Goal: Task Accomplishment & Management: Complete application form

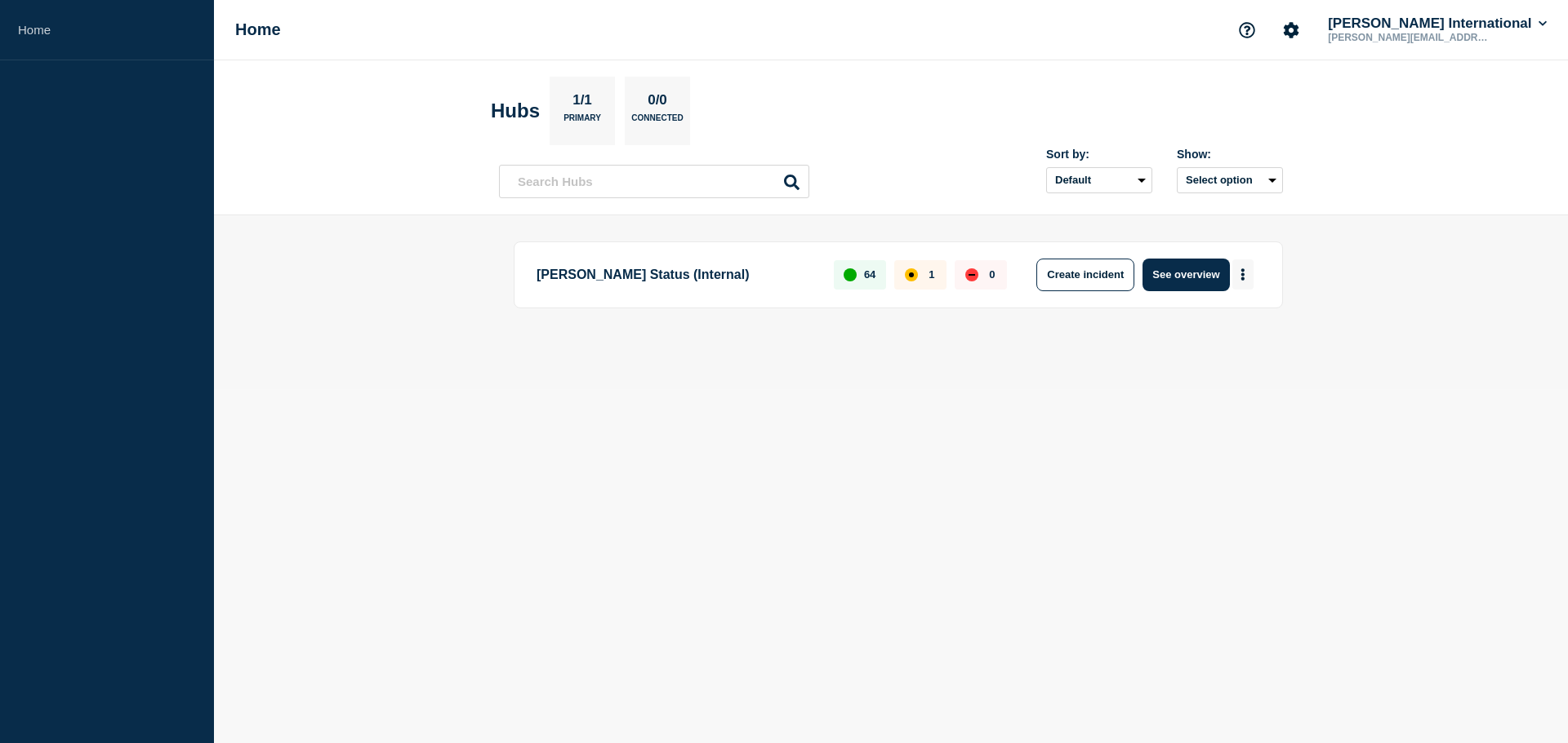
click at [1244, 277] on icon "More actions" at bounding box center [1242, 274] width 5 height 13
click at [1221, 321] on button "Create maintenance" at bounding box center [1237, 323] width 110 height 13
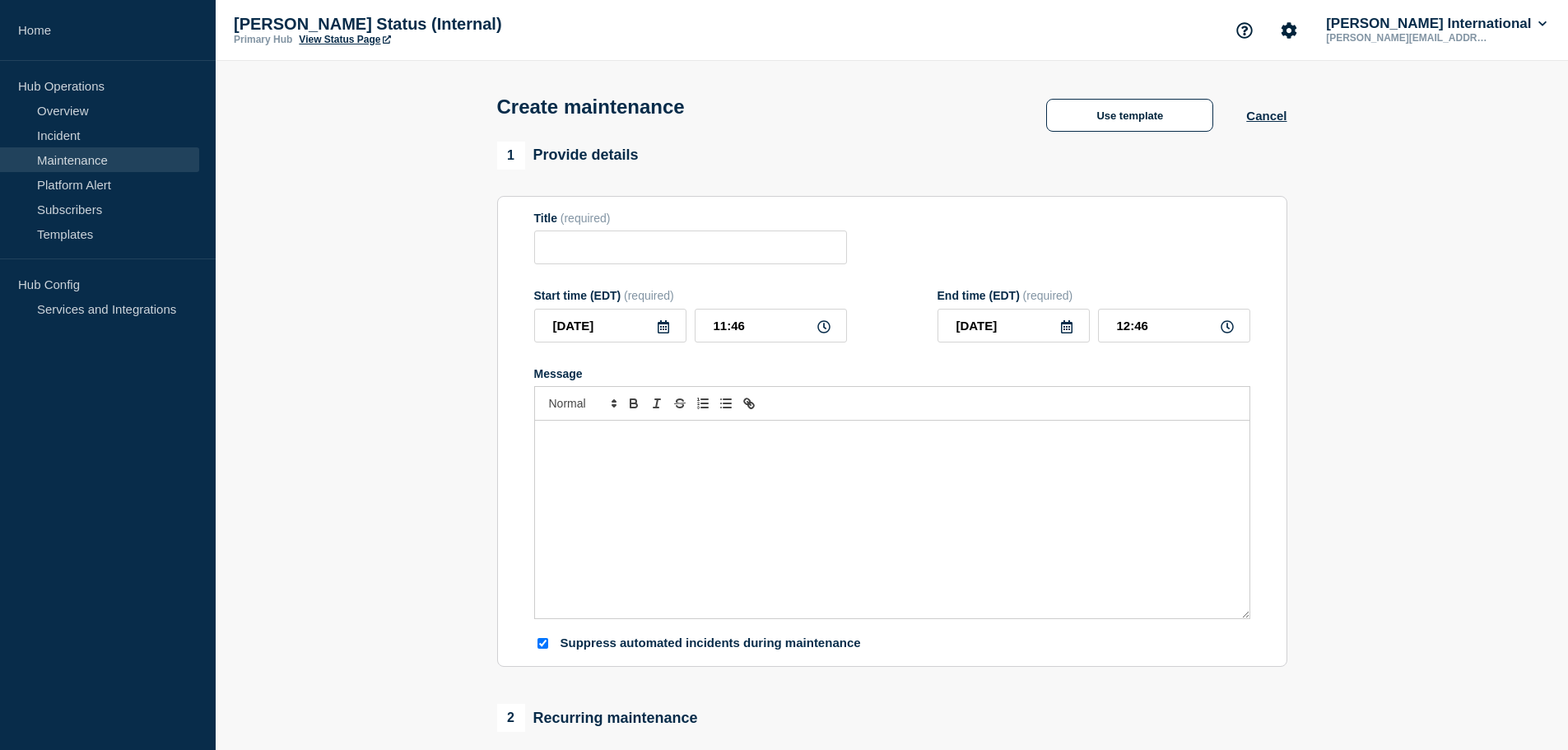
checkbox input "true"
click at [691, 248] on input "Title" at bounding box center [691, 247] width 313 height 34
paste input "AIRS Verification Service (AVS)"
type input "AIRS Verification Service (AVS)"
click at [815, 485] on div "Message" at bounding box center [892, 520] width 714 height 198
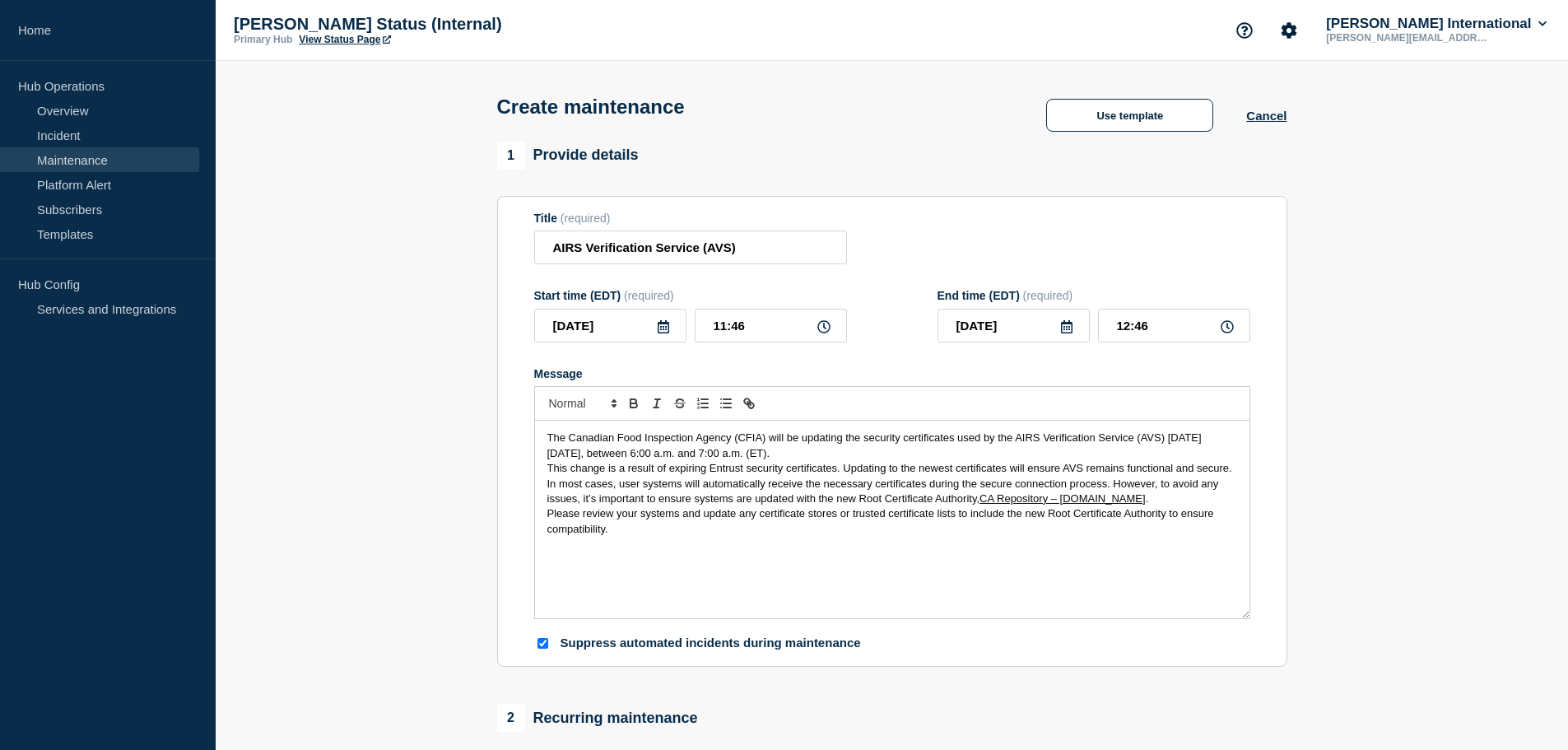
click at [664, 333] on icon at bounding box center [663, 327] width 14 height 14
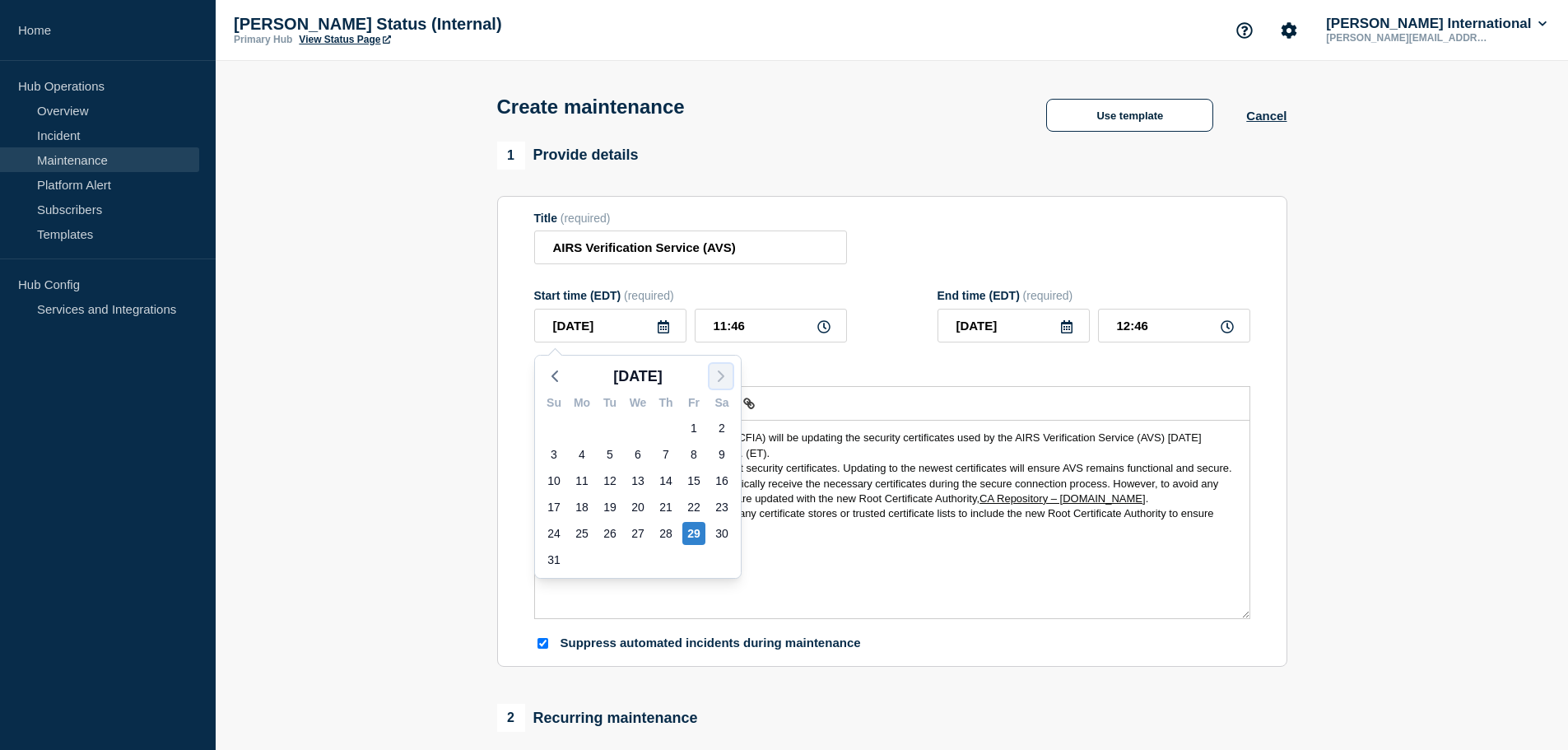
click at [718, 377] on icon "button" at bounding box center [721, 377] width 20 height 20
click at [633, 422] on div "3" at bounding box center [637, 428] width 23 height 23
type input "[DATE]"
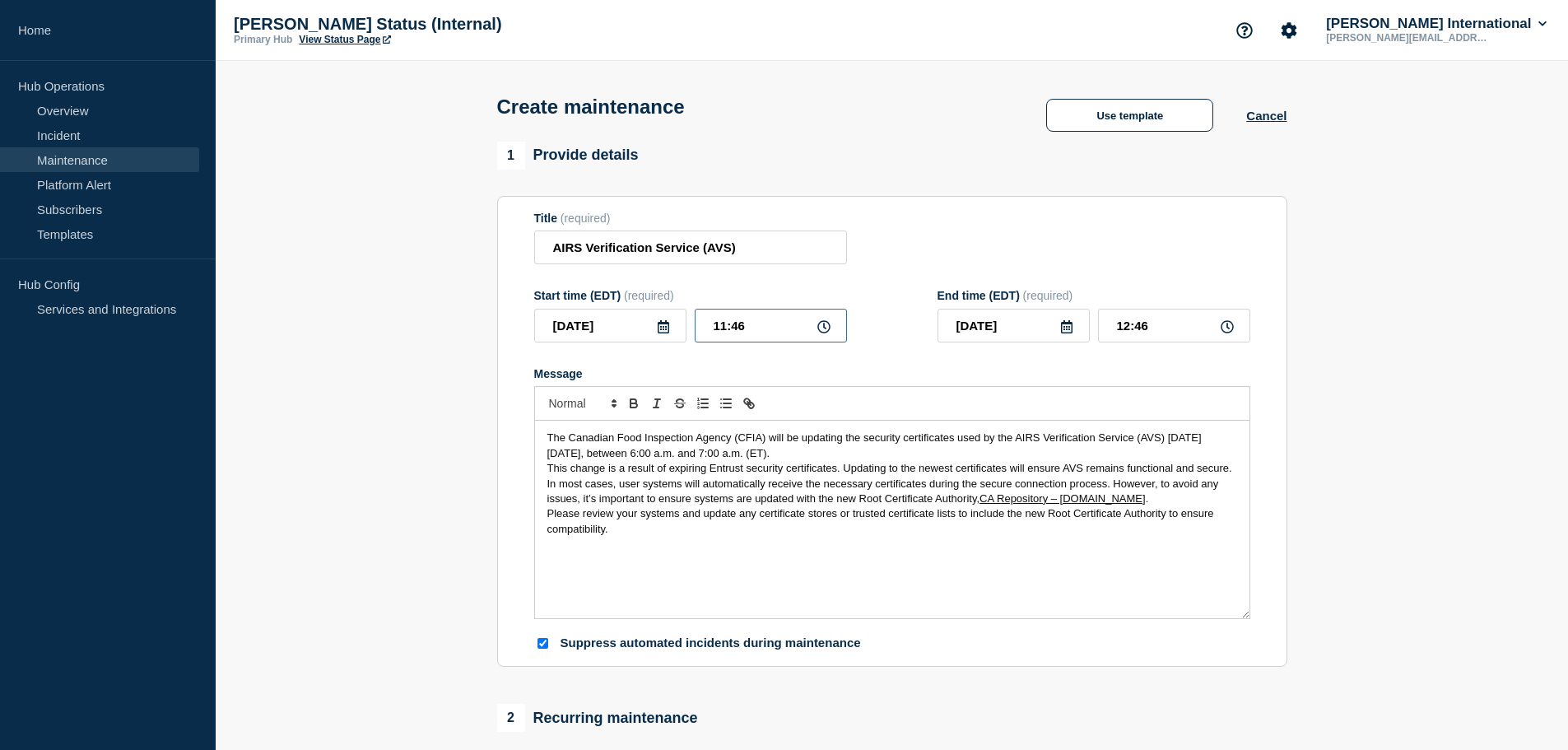
drag, startPoint x: 723, startPoint y: 327, endPoint x: 701, endPoint y: 327, distance: 22.0
click at [701, 327] on input "11:46" at bounding box center [771, 325] width 152 height 34
type input "06:46"
type input "07:46"
type input "06:06"
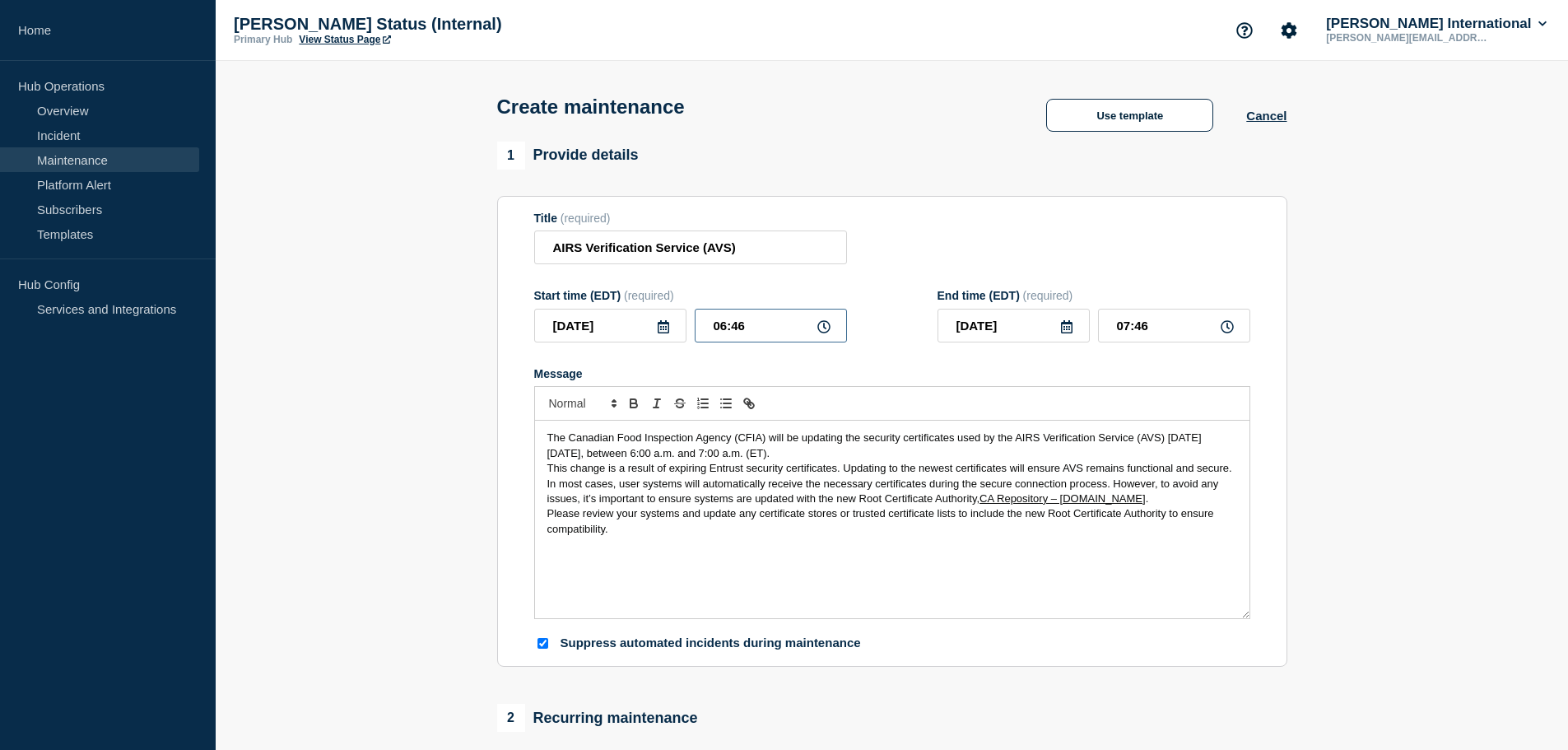
type input "07:06"
type input "06:00"
type input "07:00"
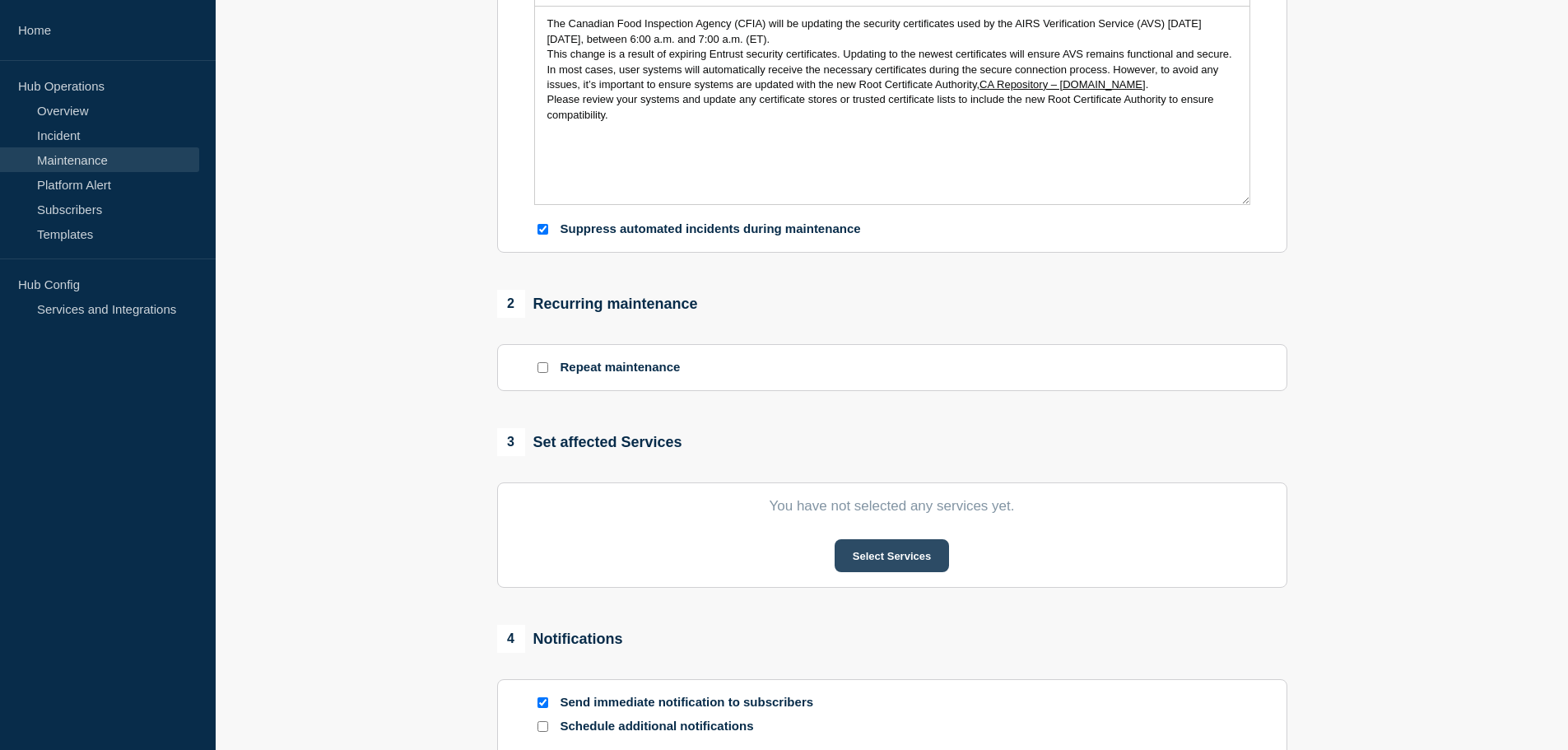
click at [896, 561] on button "Select Services" at bounding box center [892, 556] width 114 height 33
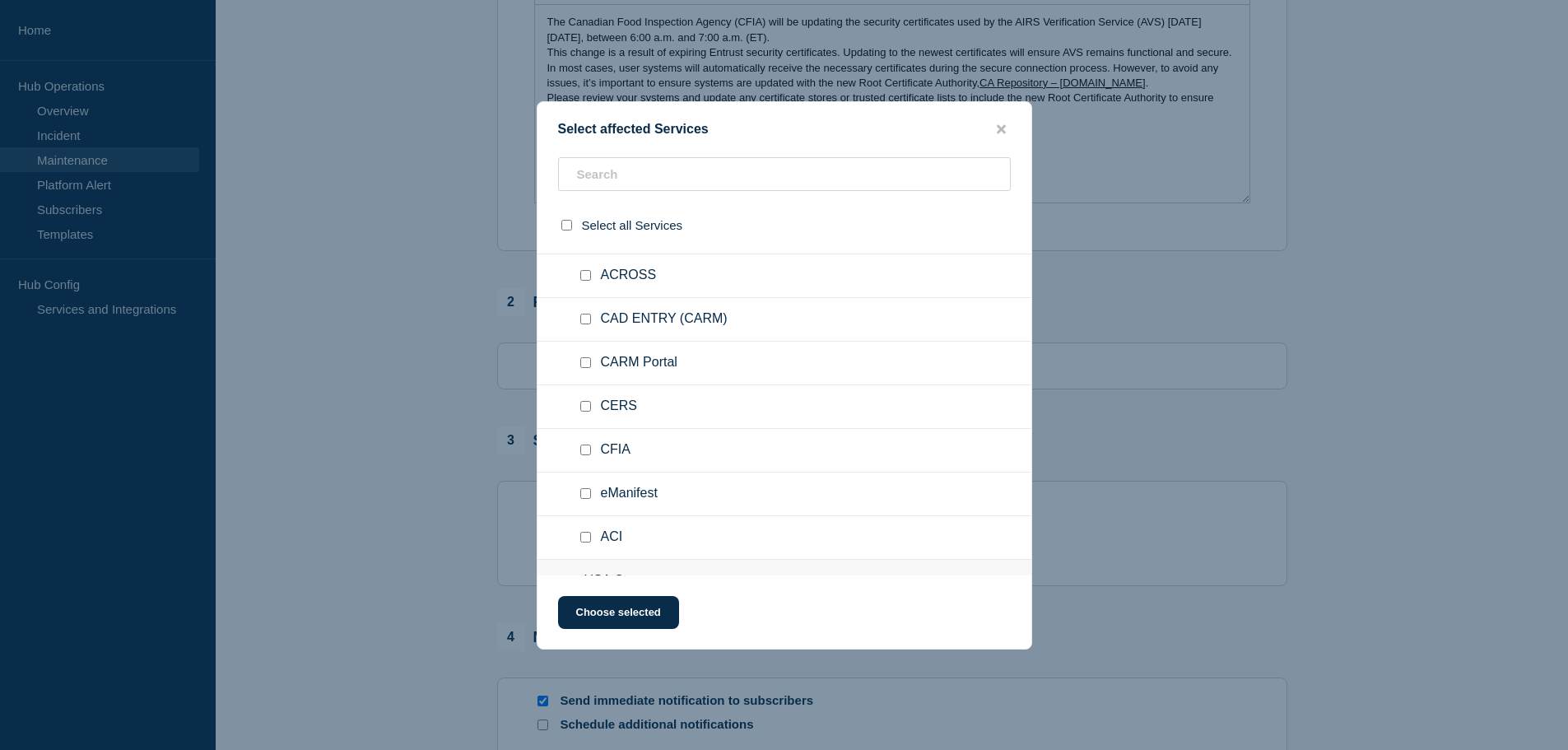
scroll to position [2525, 0]
click at [589, 449] on input "CFIA checkbox" at bounding box center [586, 449] width 11 height 11
checkbox input "true"
click at [643, 606] on button "Choose selected" at bounding box center [618, 613] width 121 height 33
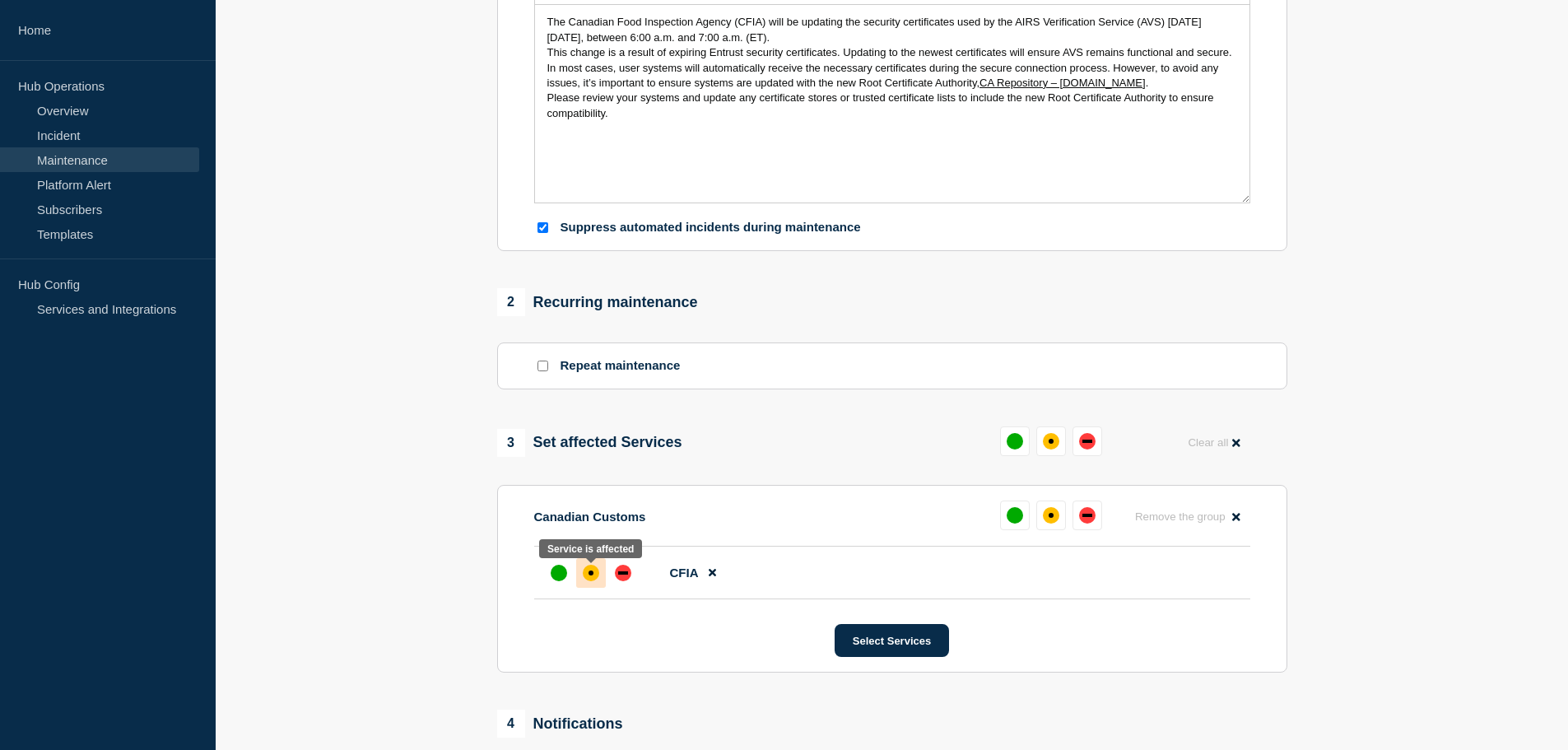
click at [593, 581] on div "affected" at bounding box center [591, 573] width 16 height 16
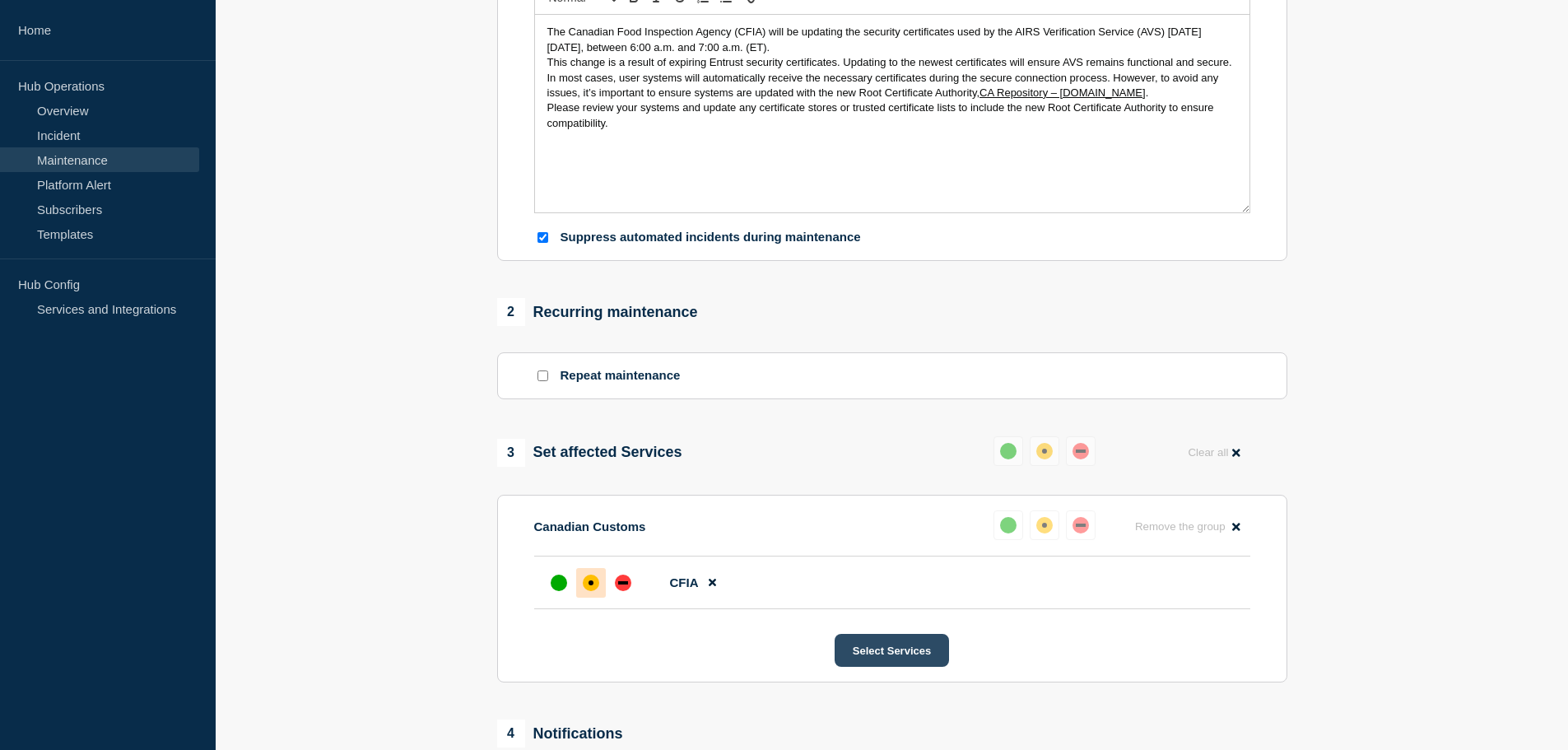
scroll to position [405, 0]
click at [911, 655] on button "Select Services" at bounding box center [892, 651] width 114 height 33
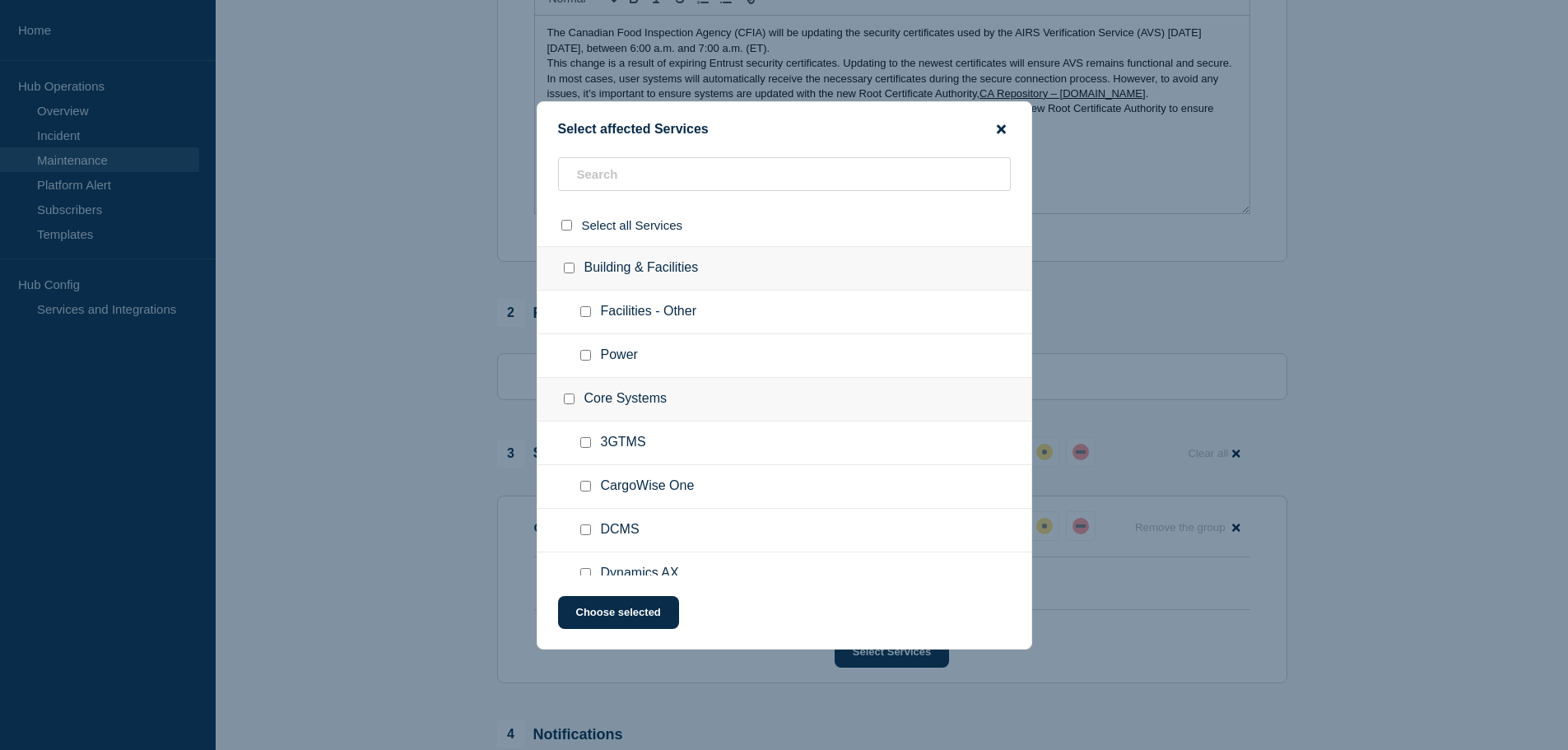
click at [998, 127] on icon "close button" at bounding box center [1002, 129] width 9 height 9
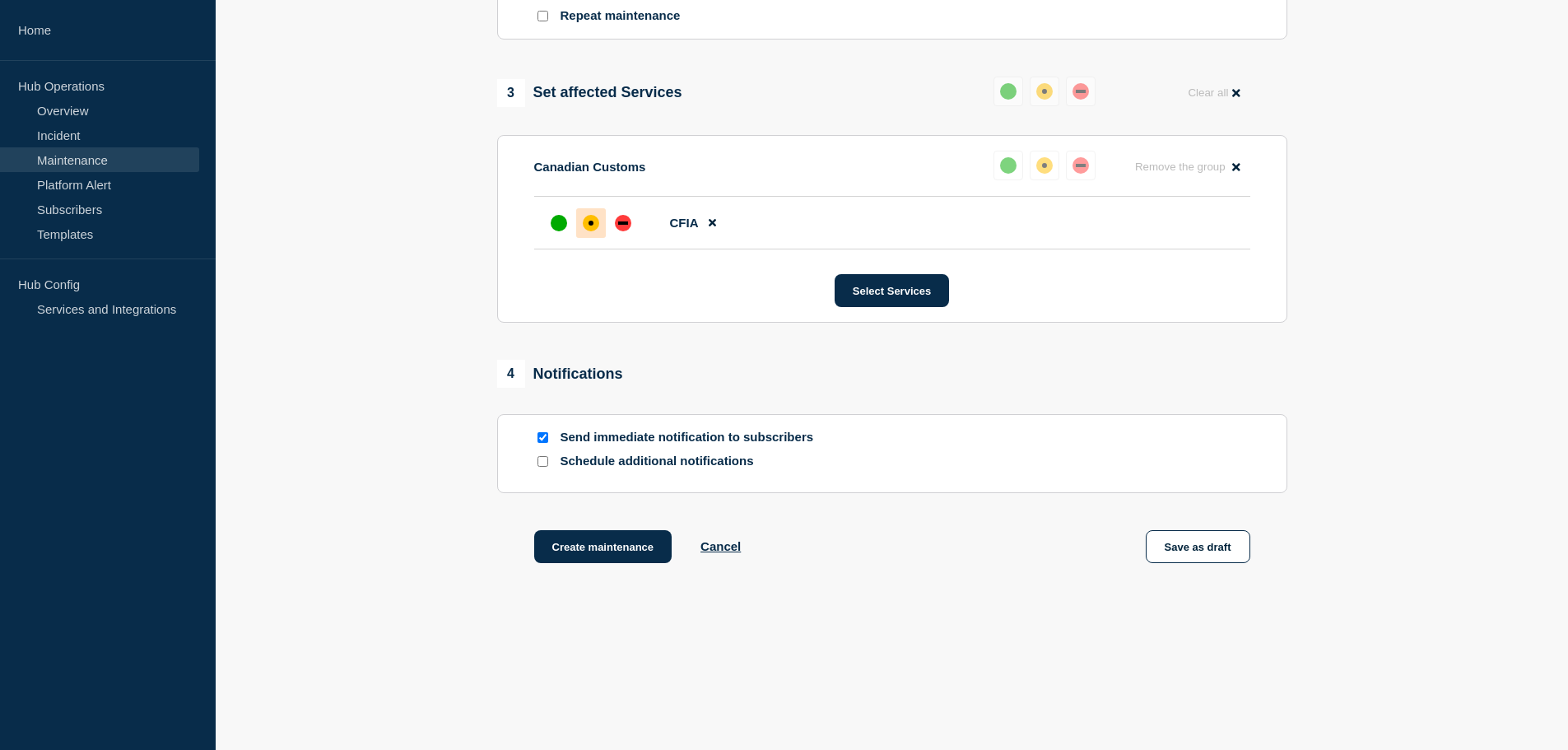
scroll to position [773, 0]
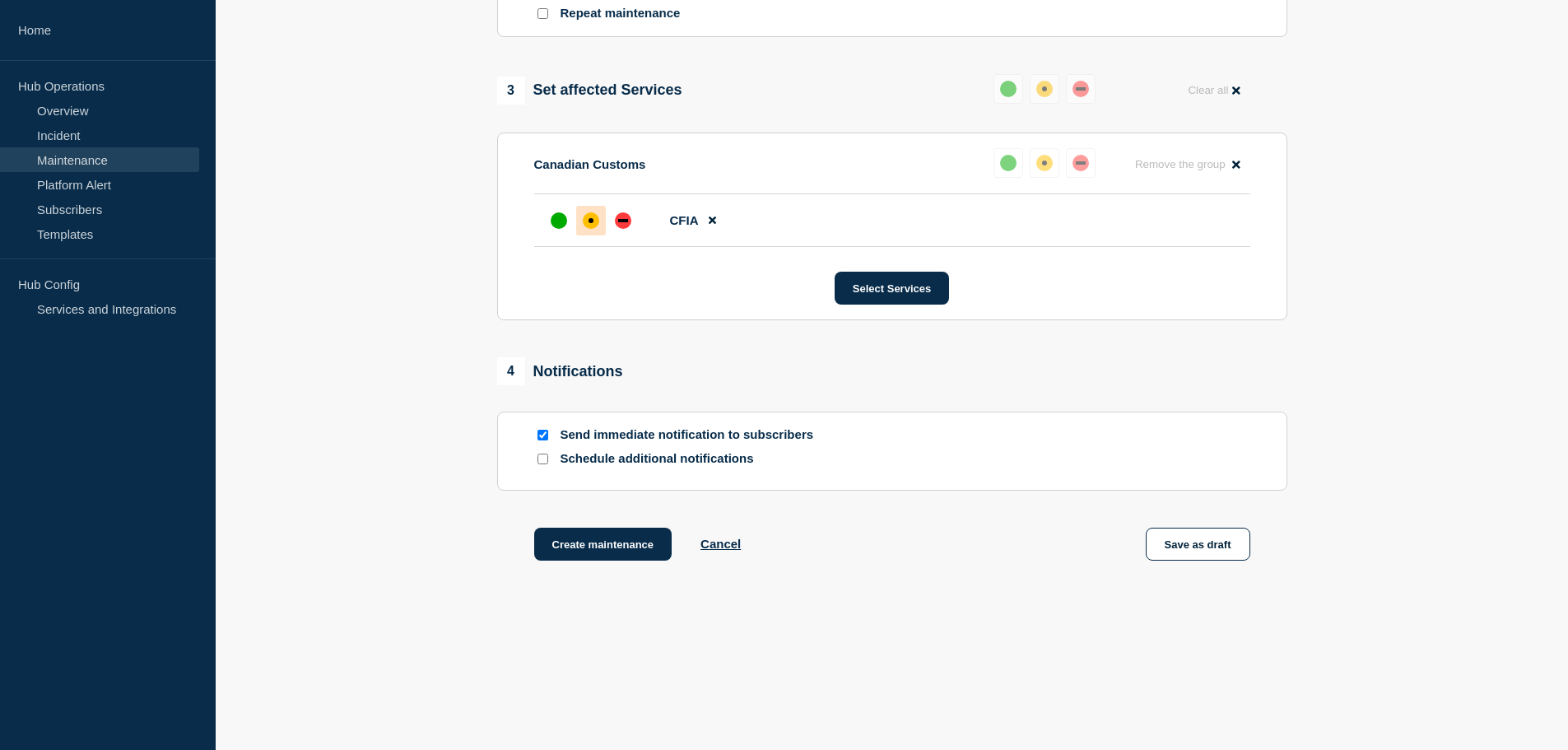
click at [603, 462] on p "Schedule additional notifications" at bounding box center [692, 459] width 263 height 15
click at [537, 457] on input "Schedule additional notifications" at bounding box center [543, 459] width 11 height 11
checkbox input "true"
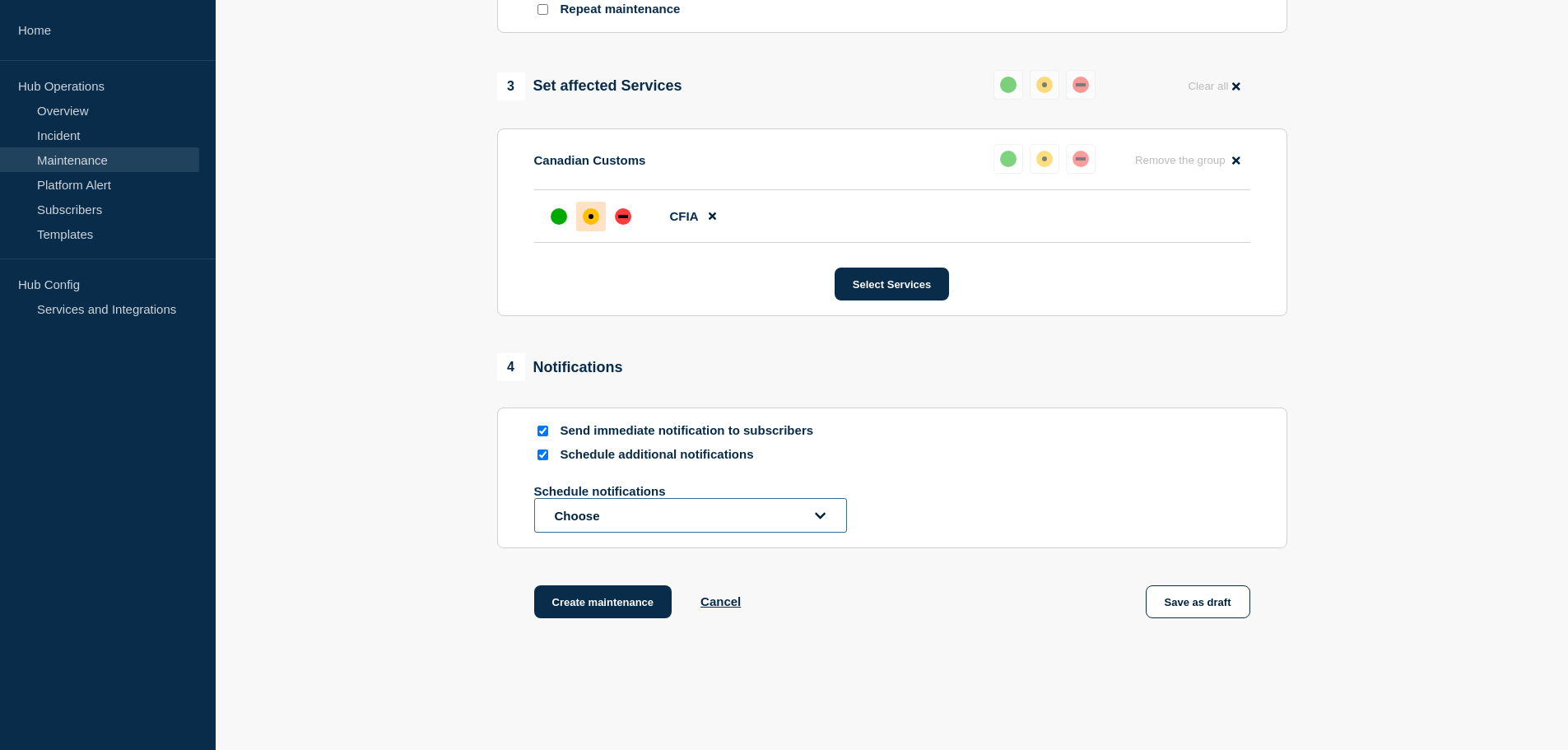
click at [632, 516] on button "Choose" at bounding box center [691, 516] width 313 height 35
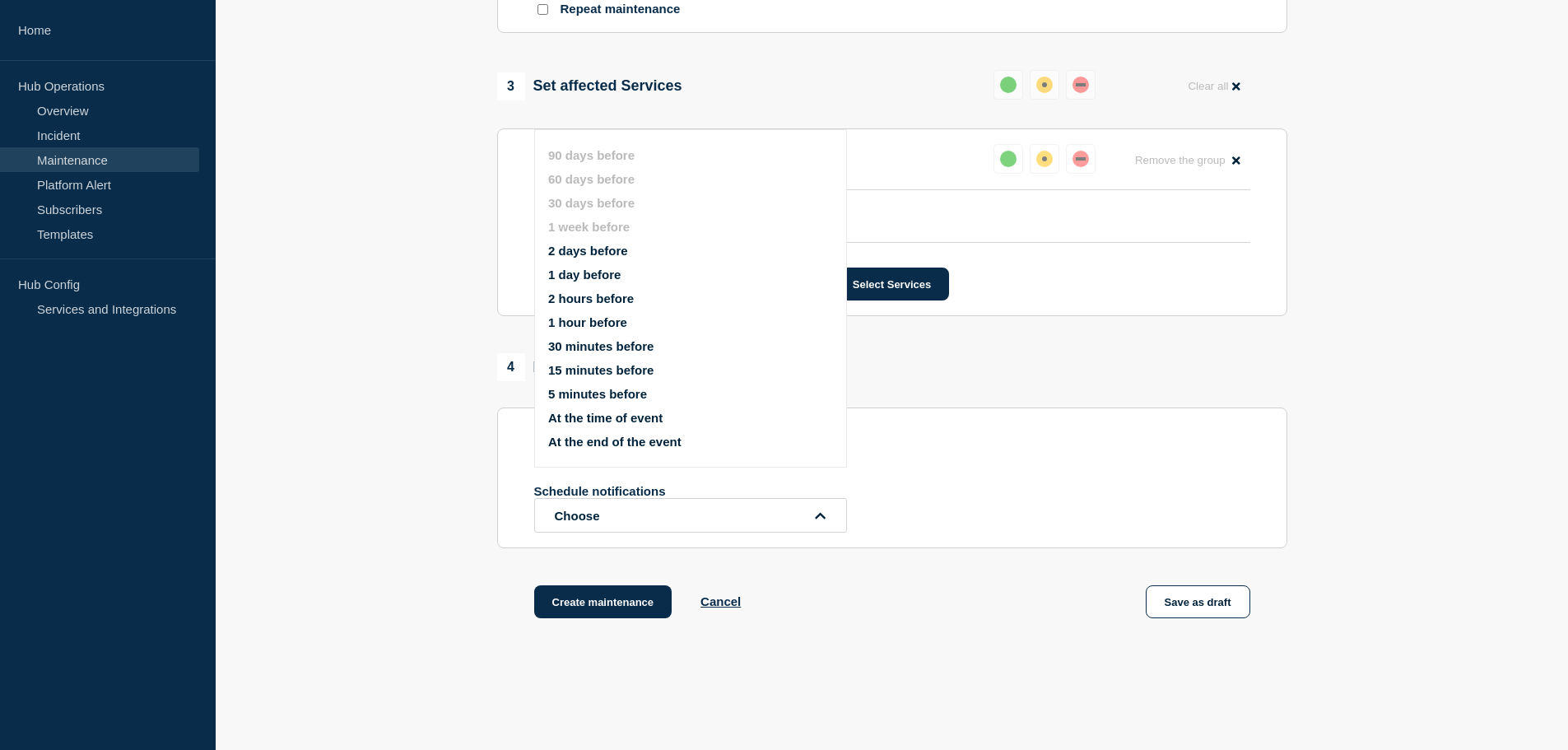
click at [599, 345] on button "30 minutes before" at bounding box center [601, 346] width 105 height 14
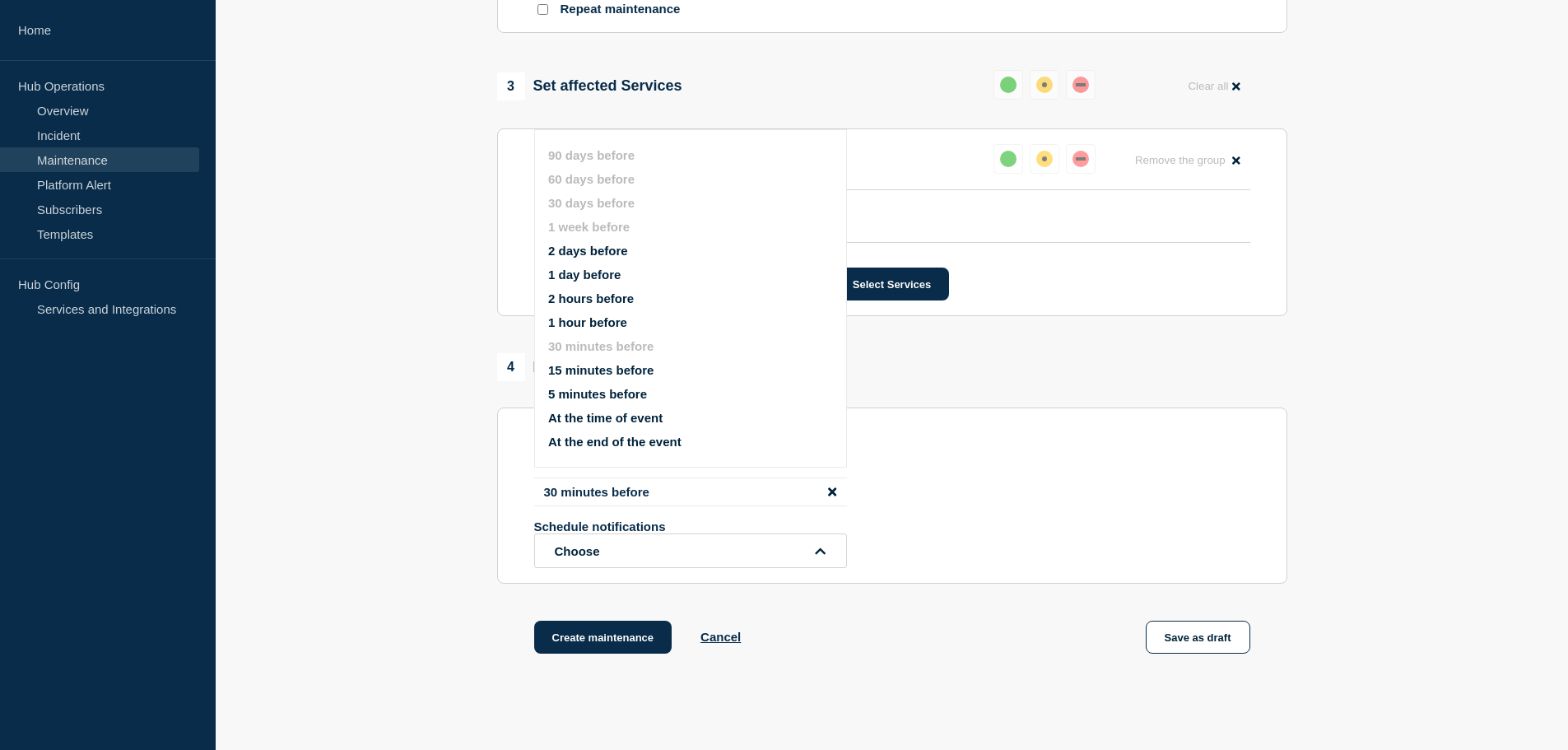
click at [577, 322] on button "1 hour before" at bounding box center [587, 321] width 79 height 14
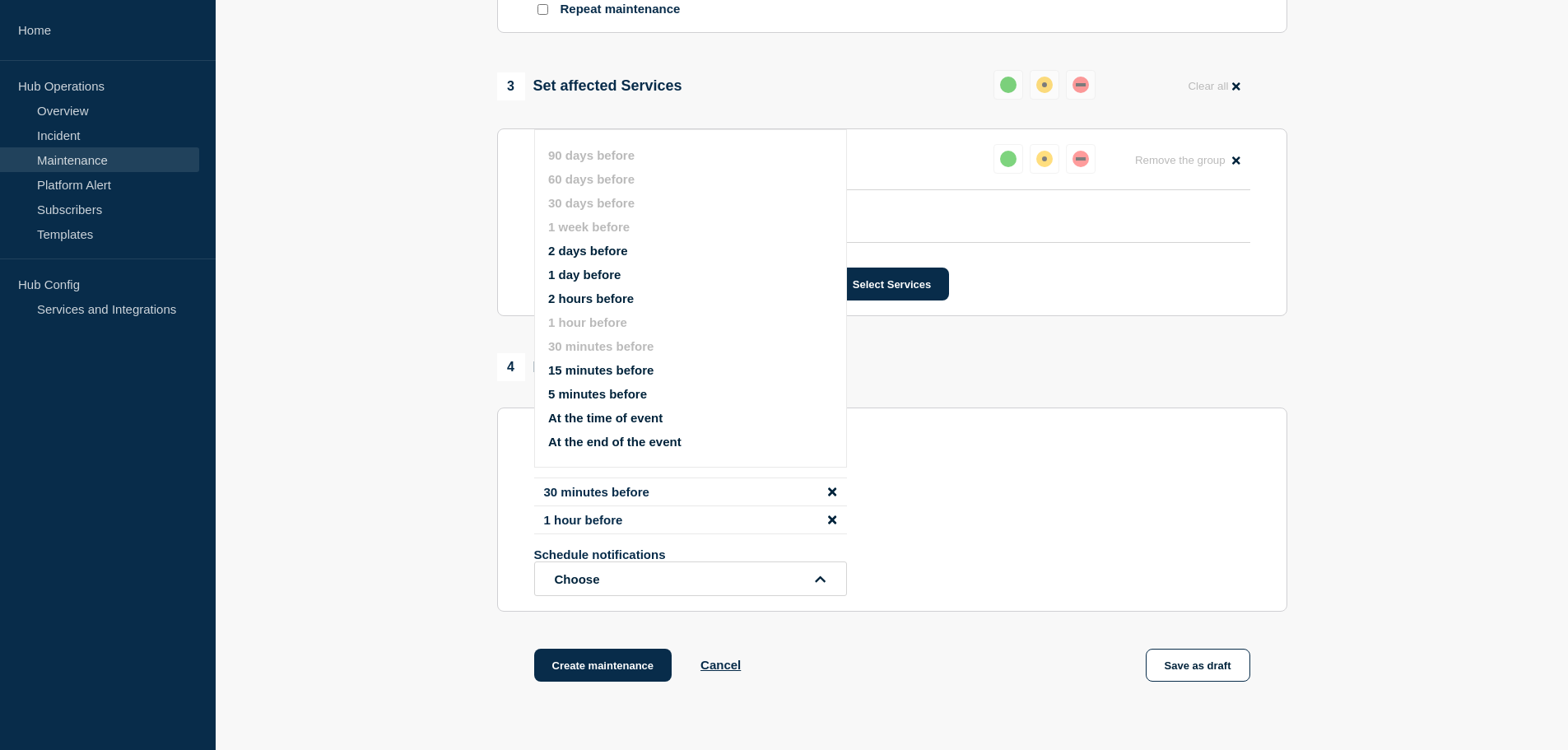
click at [599, 280] on button "1 day before" at bounding box center [584, 274] width 73 height 14
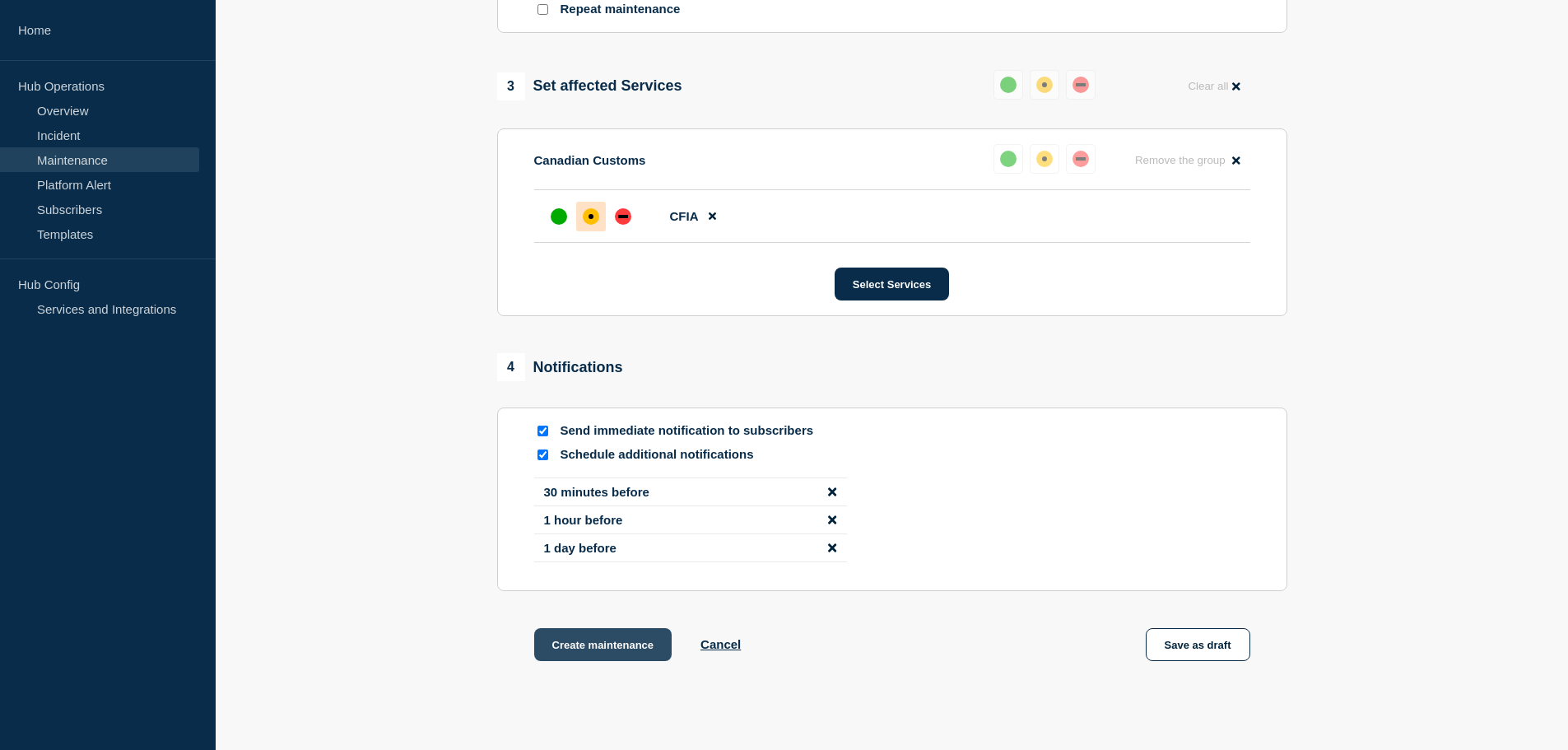
click at [616, 646] on button "Create maintenance" at bounding box center [603, 645] width 138 height 33
